Goal: Task Accomplishment & Management: Manage account settings

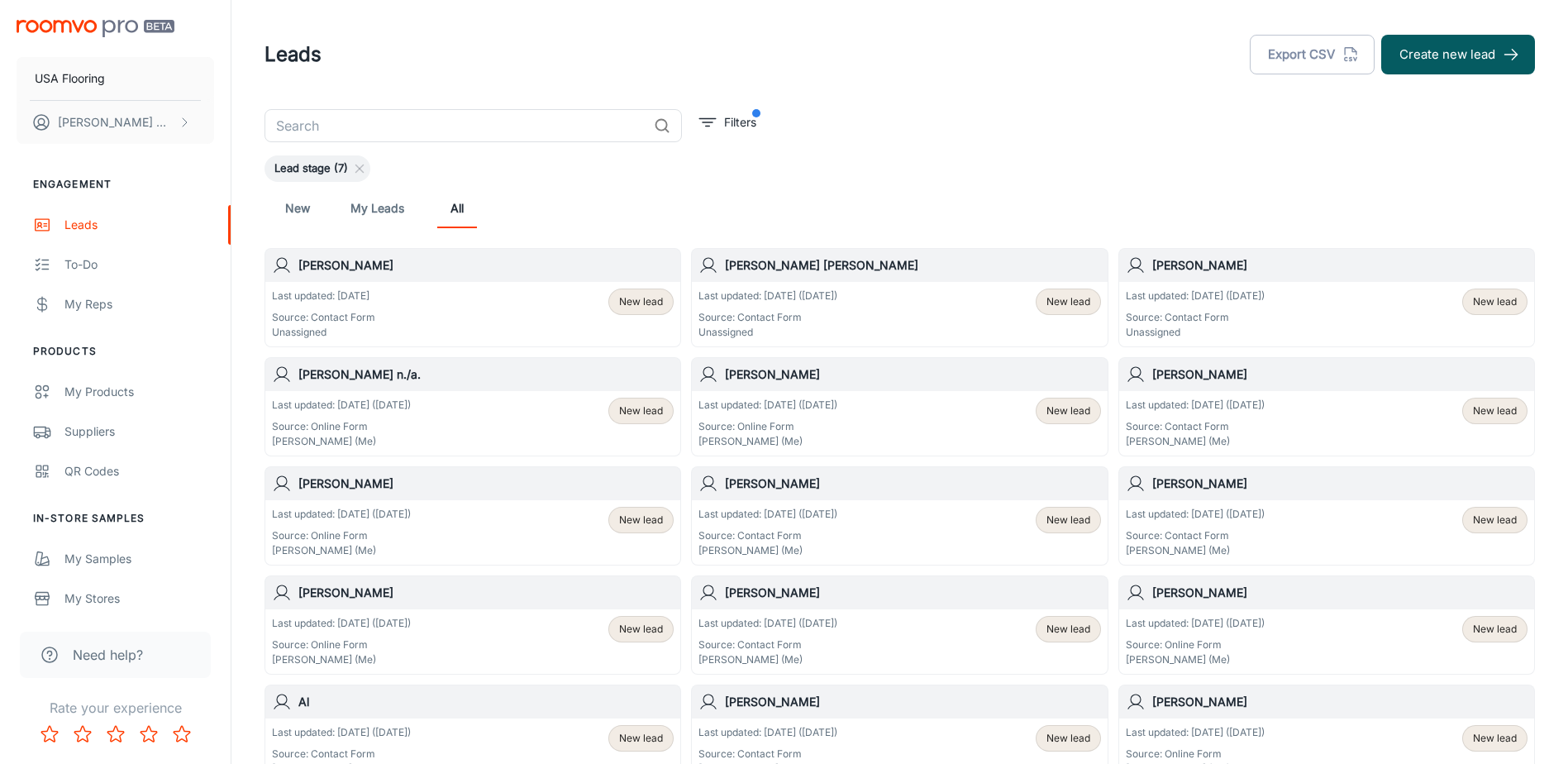
click at [513, 270] on h6 "[PERSON_NAME]" at bounding box center [486, 266] width 375 height 18
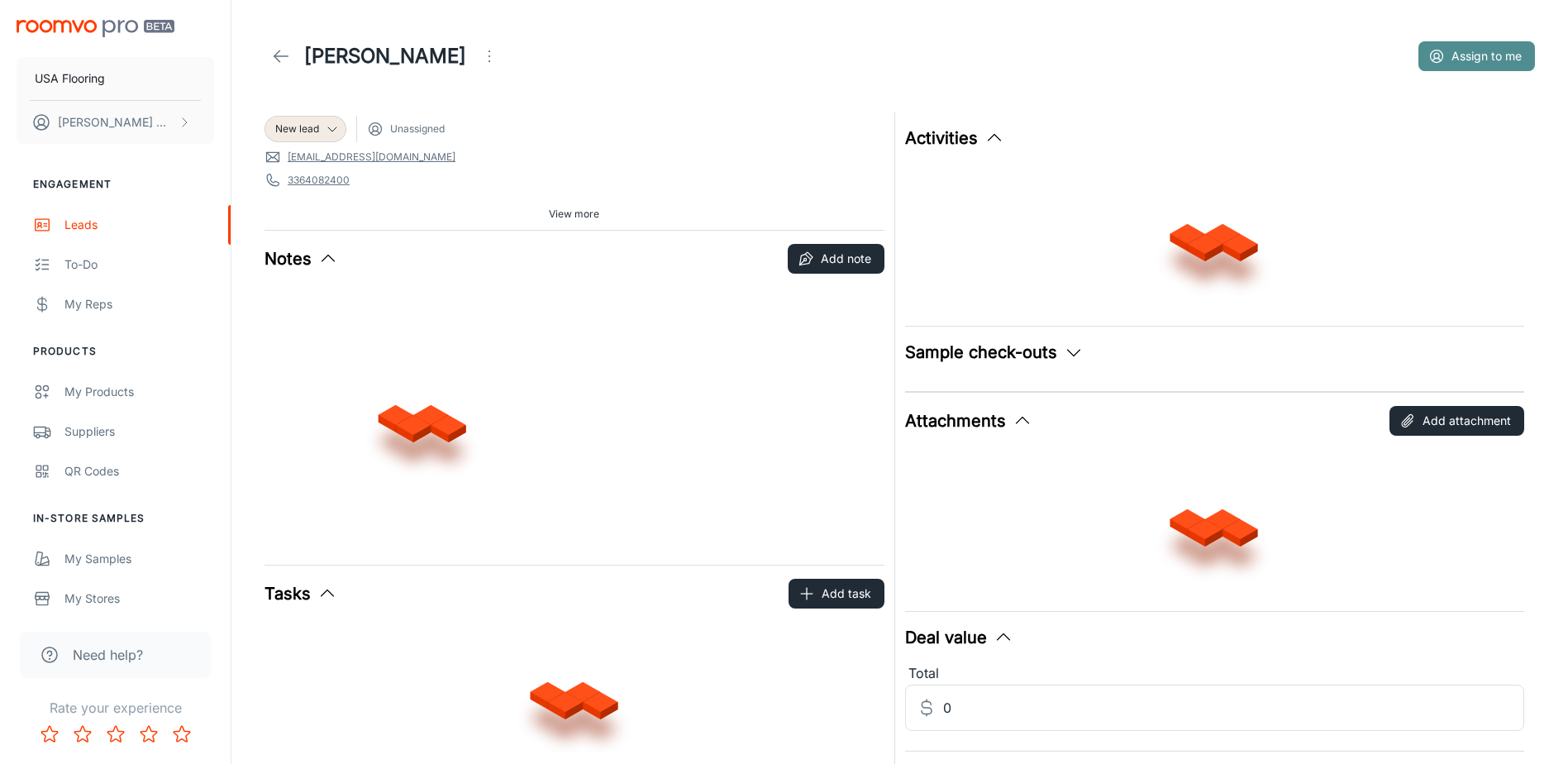
click at [784, 52] on button "Assign to me" at bounding box center [1477, 56] width 116 height 30
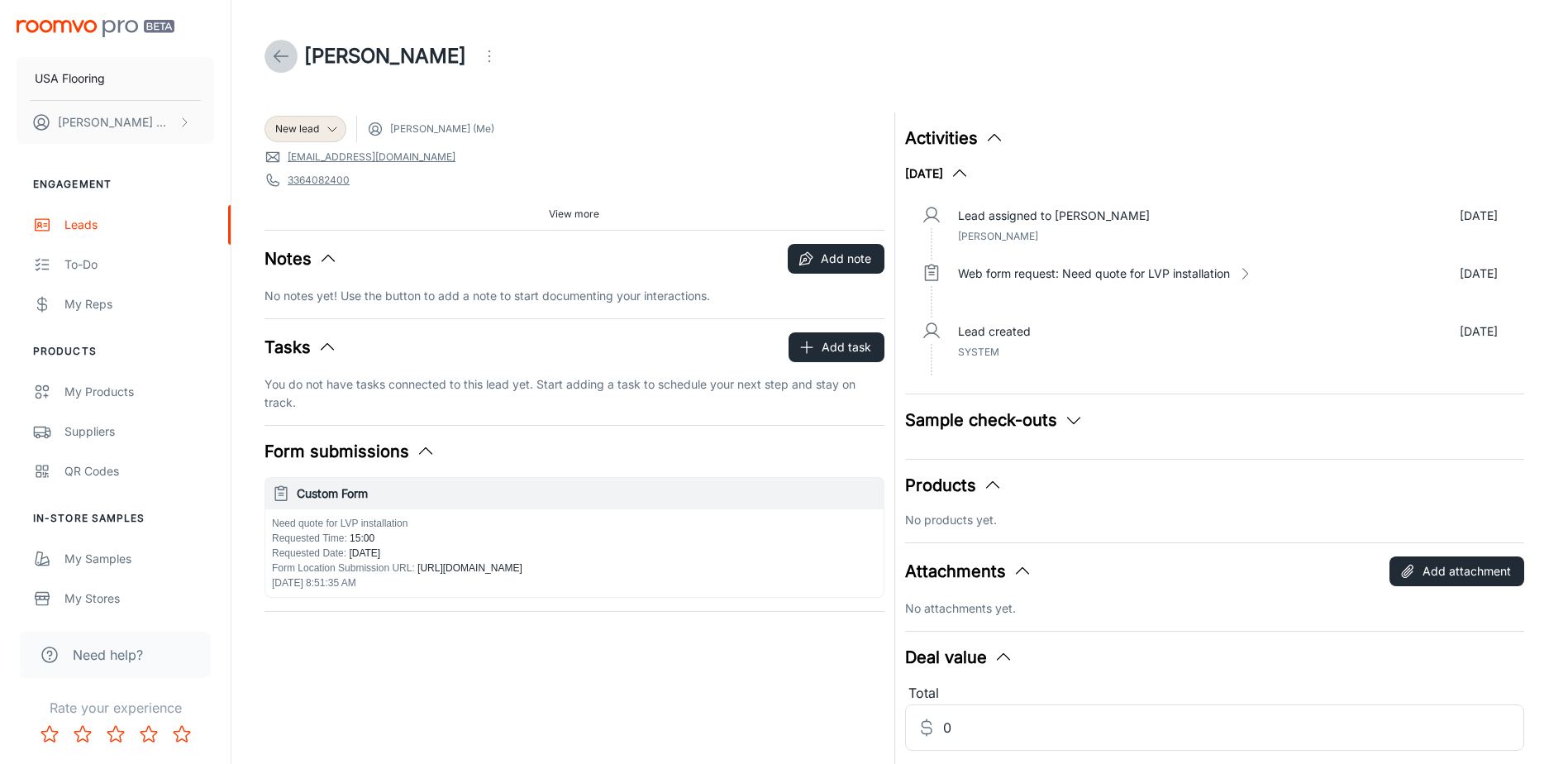
click at [296, 53] on link at bounding box center [281, 55] width 33 height 33
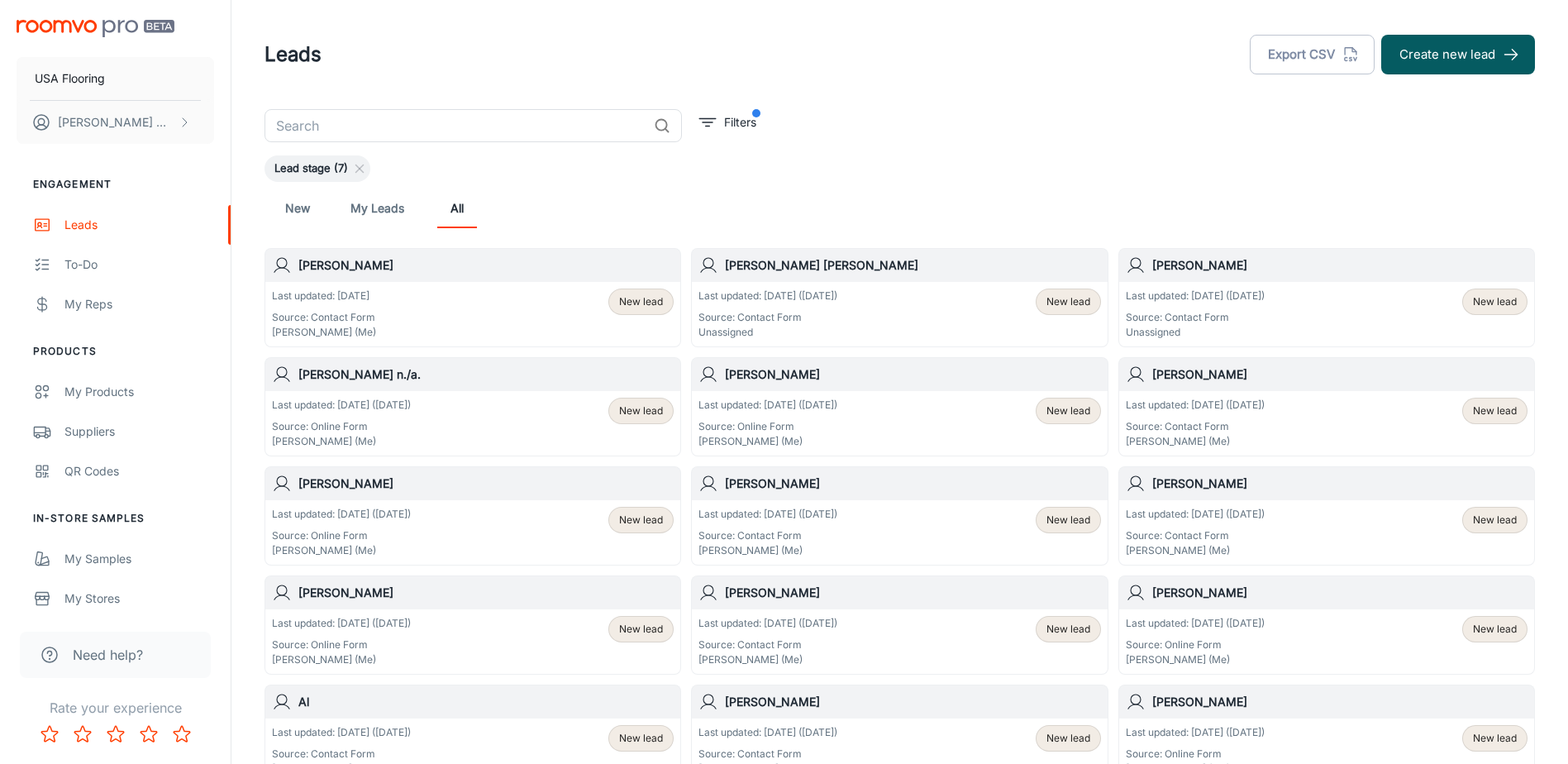
click at [784, 320] on div "Last updated: [DATE] ([DATE]) Source: Contact Form Unassigned New lead" at bounding box center [1327, 313] width 401 height 51
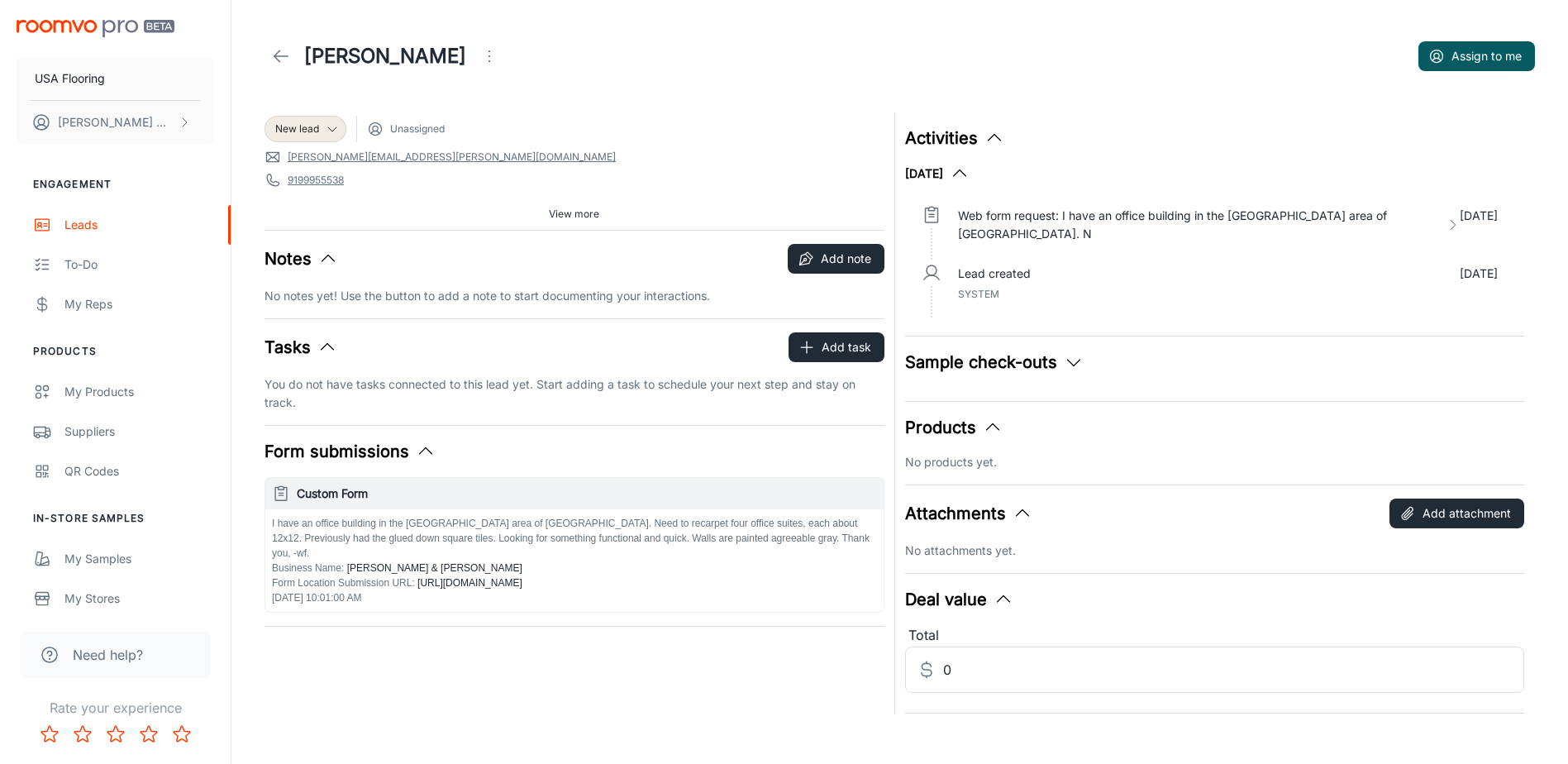
click at [784, 75] on div "[PERSON_NAME] Assign to me" at bounding box center [900, 55] width 1270 height 46
click at [784, 60] on button "Assign to me" at bounding box center [1477, 56] width 116 height 30
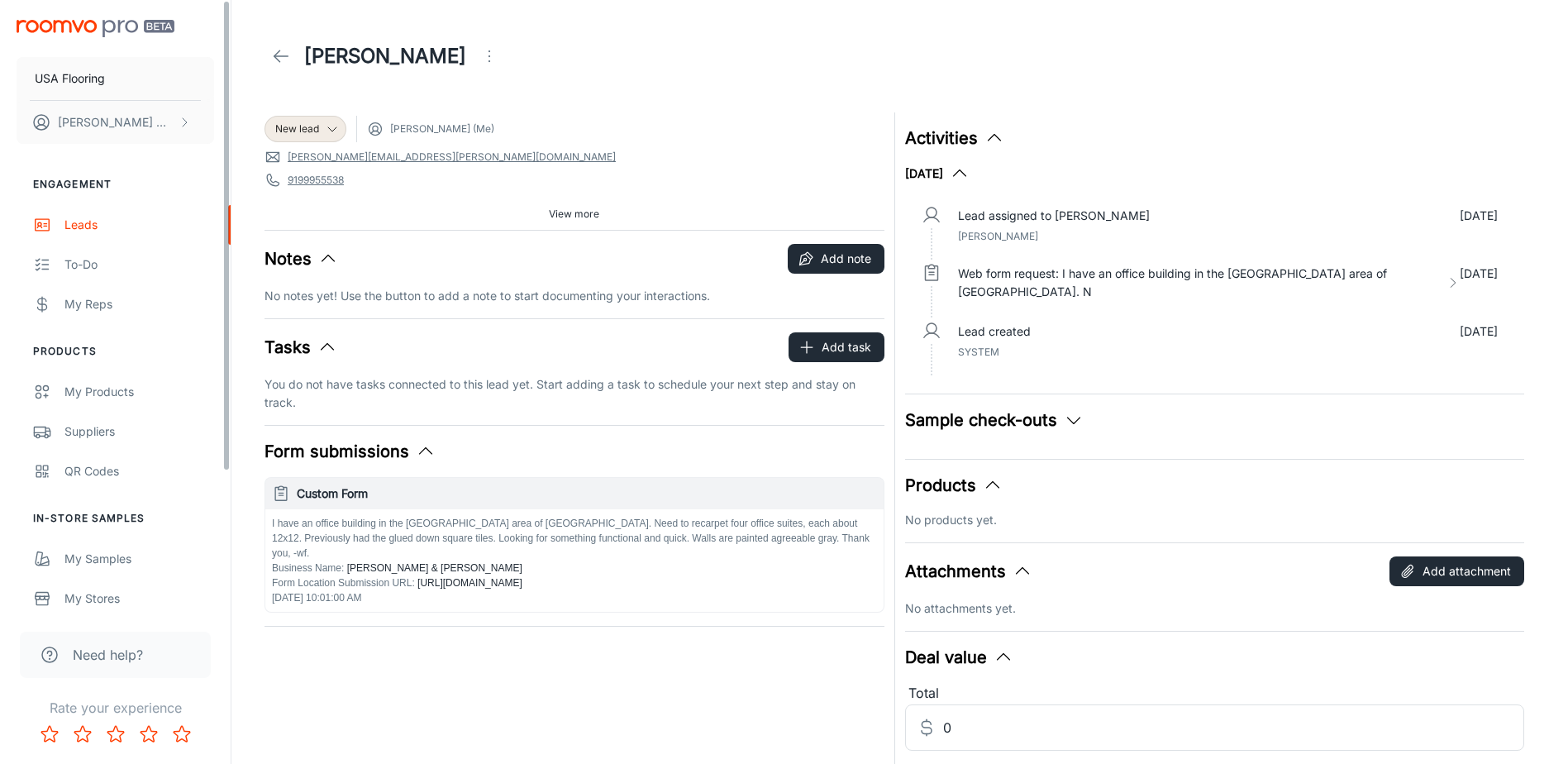
click at [285, 56] on line at bounding box center [282, 56] width 14 height 0
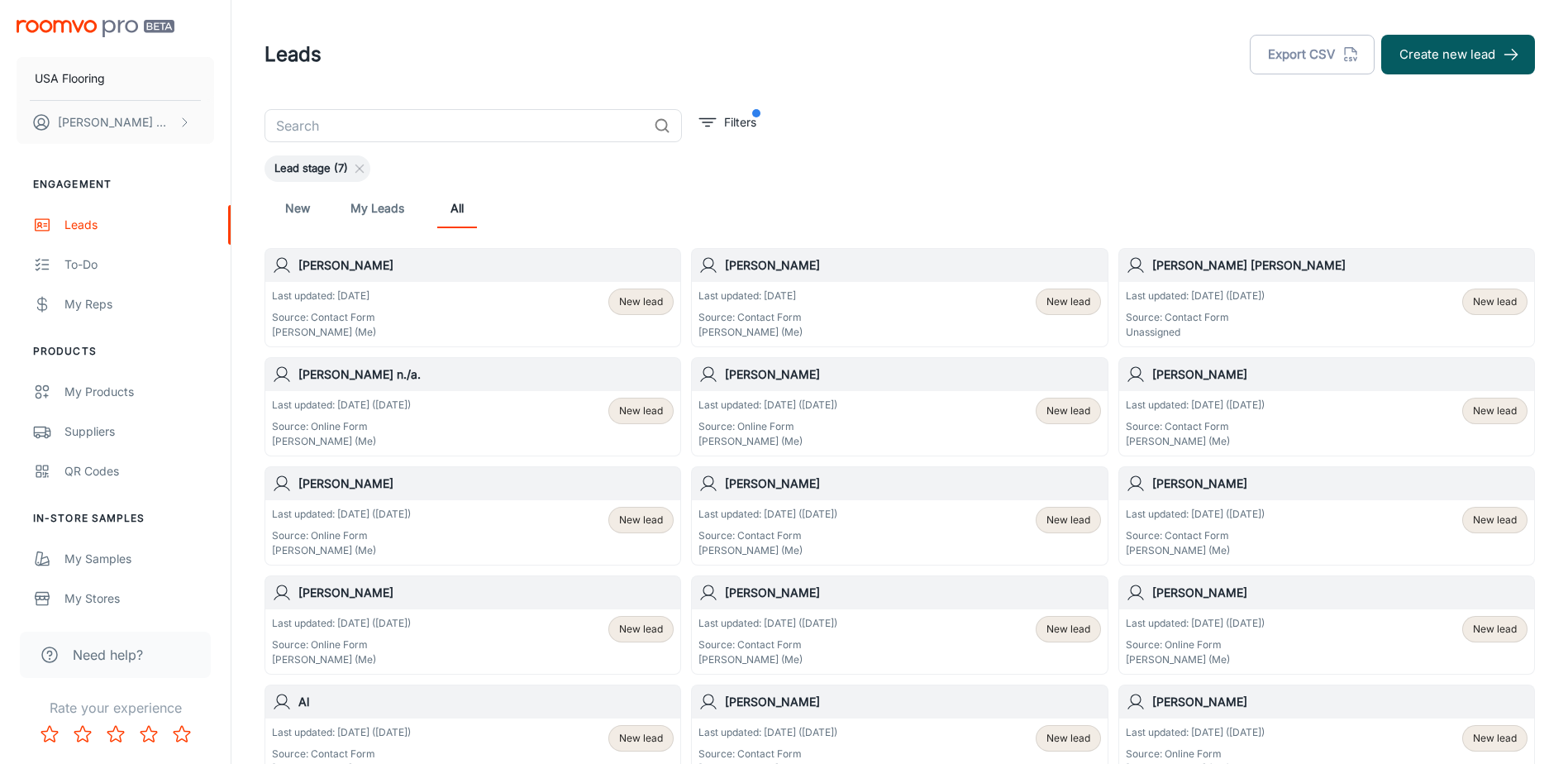
click at [784, 266] on h6 "[PERSON_NAME] [PERSON_NAME]" at bounding box center [1340, 266] width 375 height 18
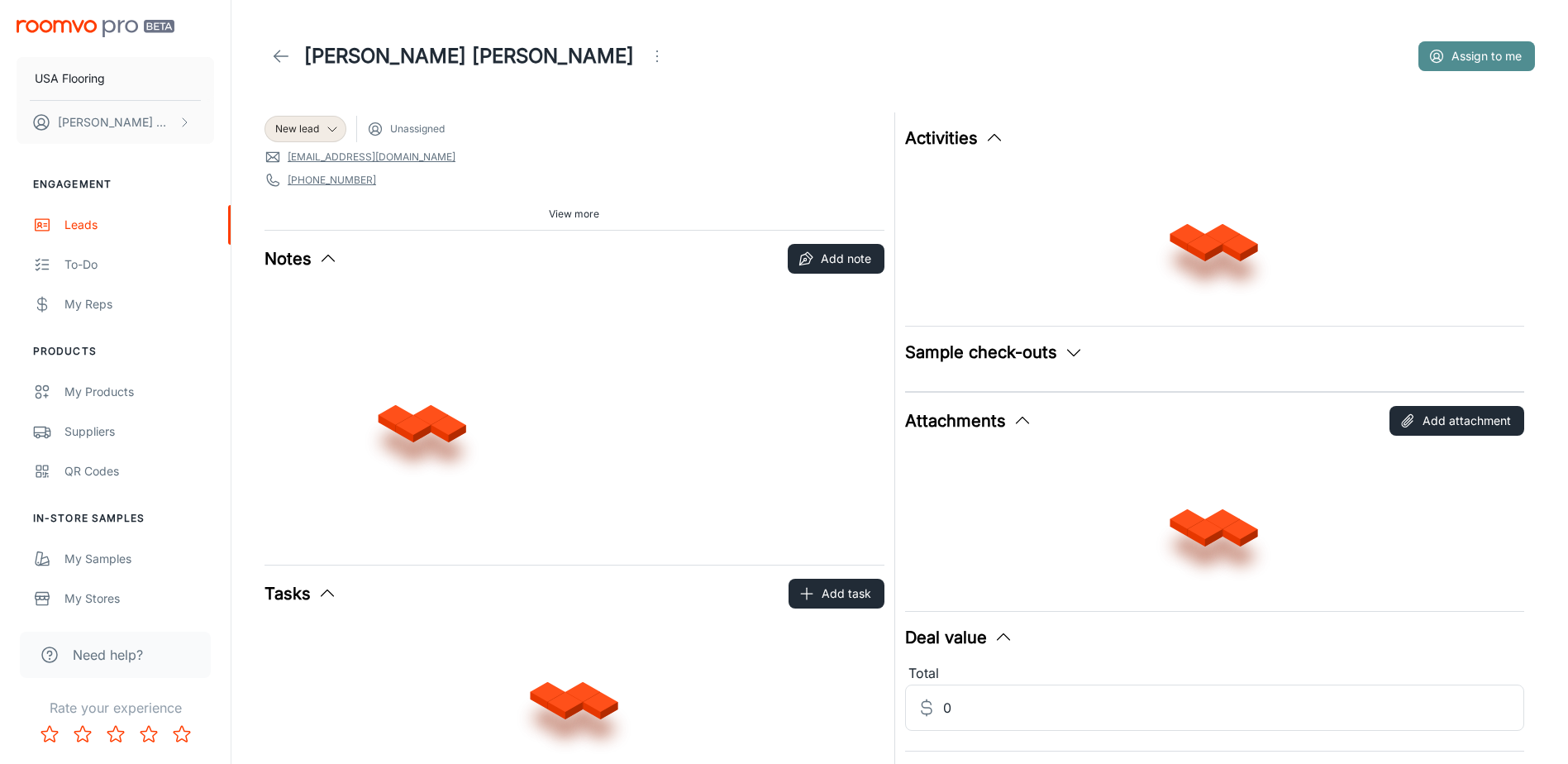
click at [784, 64] on button "Assign to me" at bounding box center [1477, 56] width 116 height 30
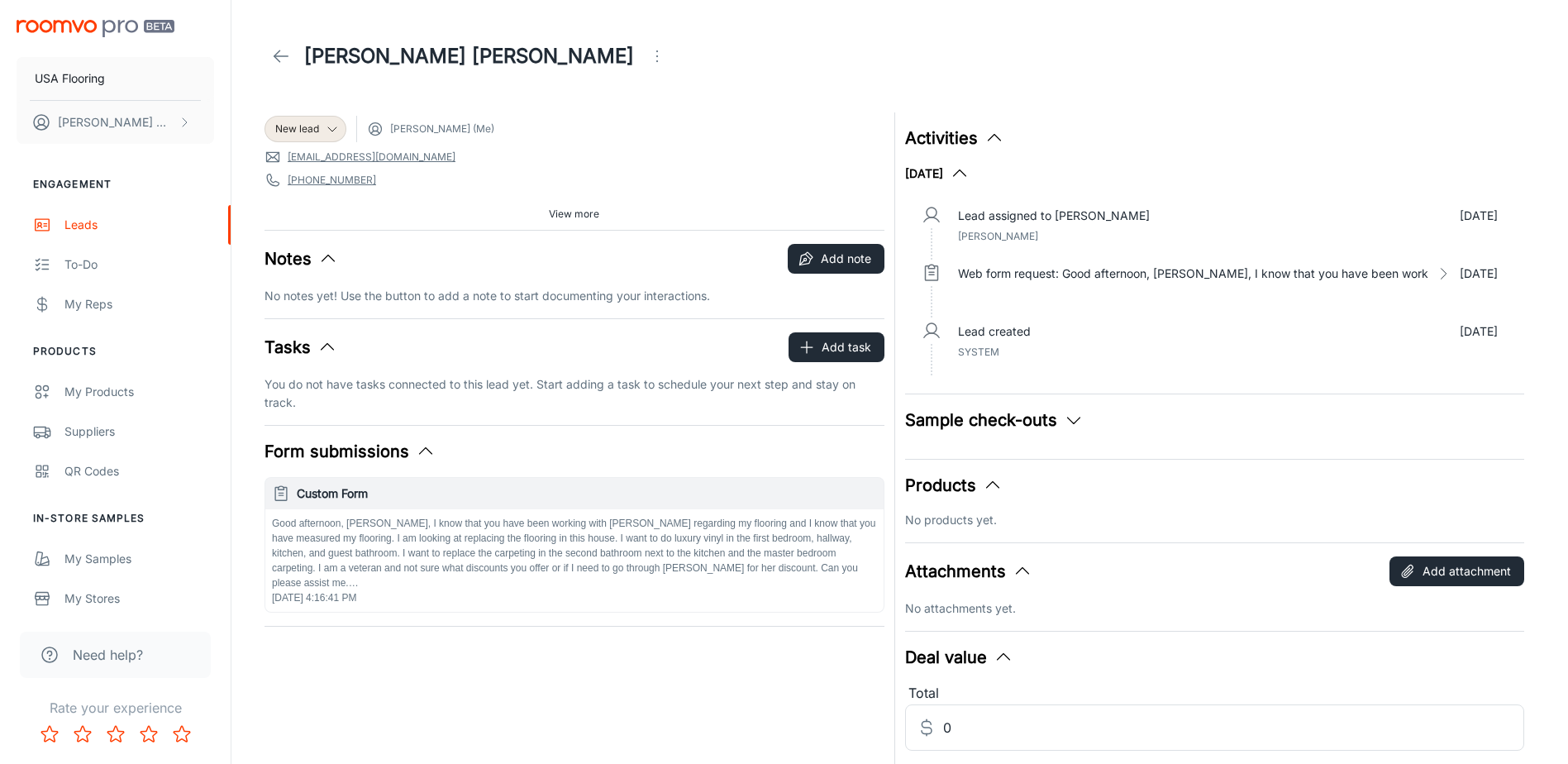
click at [298, 53] on div "[PERSON_NAME] [PERSON_NAME]" at bounding box center [469, 55] width 409 height 33
click at [284, 56] on line at bounding box center [282, 56] width 14 height 0
